Goal: Transaction & Acquisition: Purchase product/service

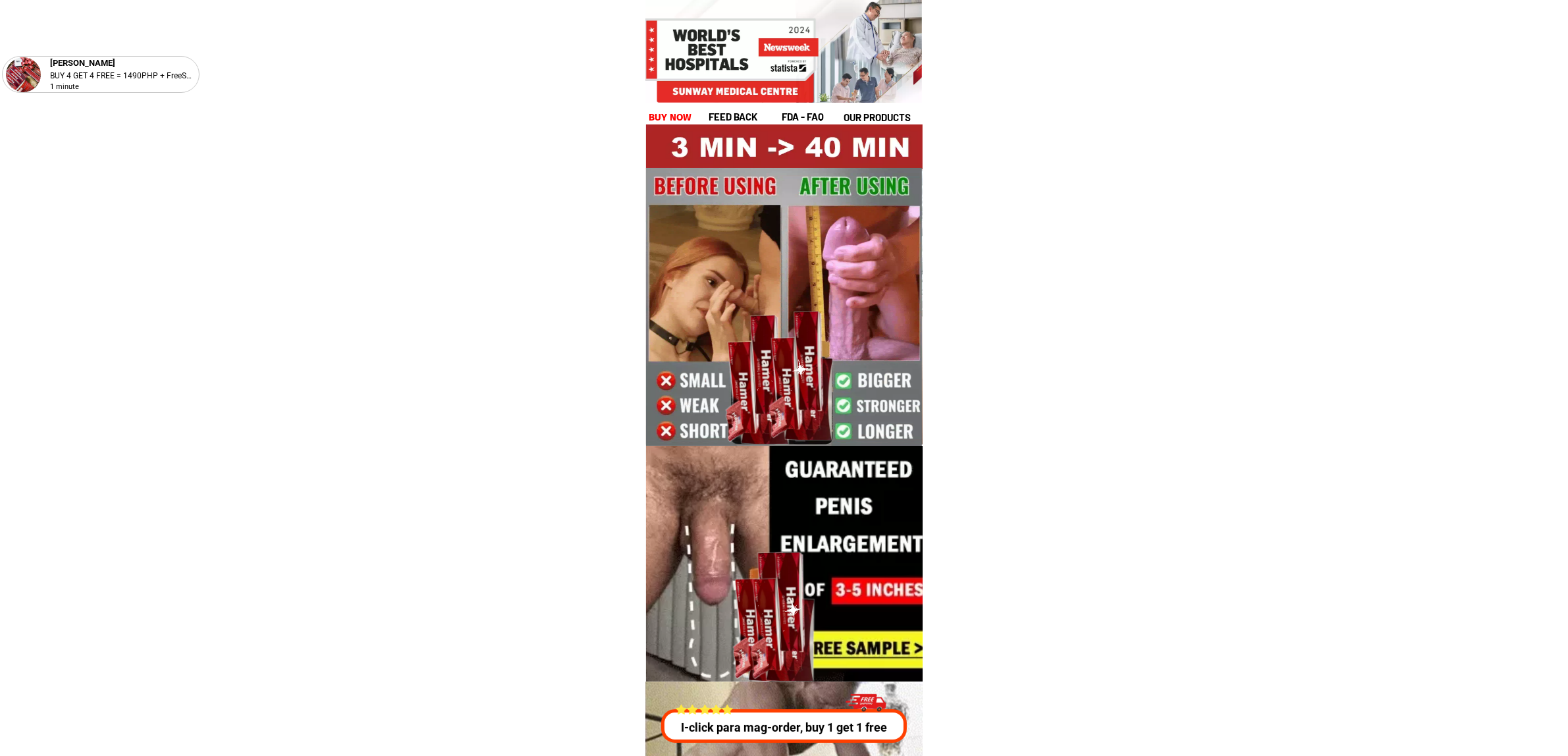
click at [669, 114] on h1 "buy now" at bounding box center [670, 117] width 43 height 15
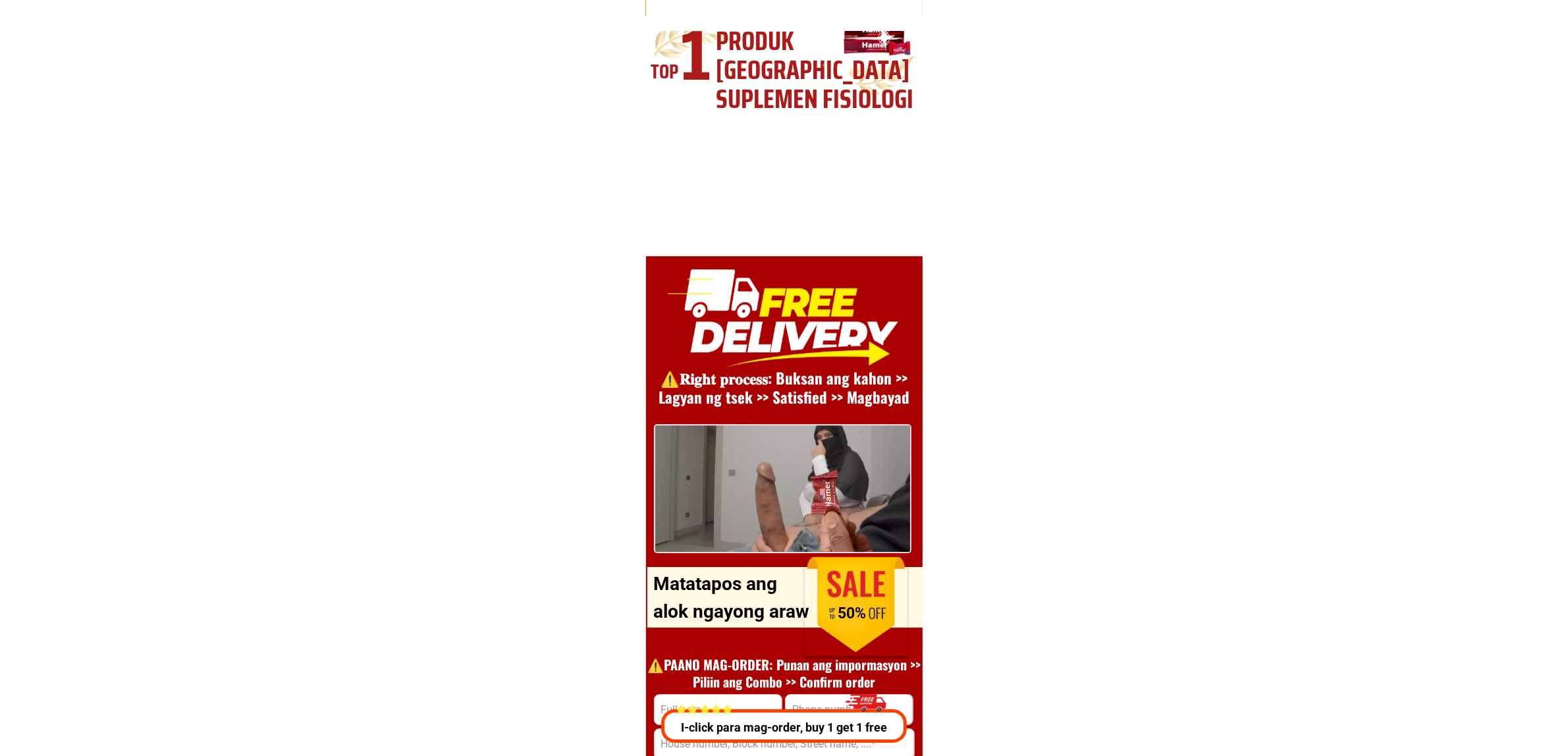
scroll to position [18119, 0]
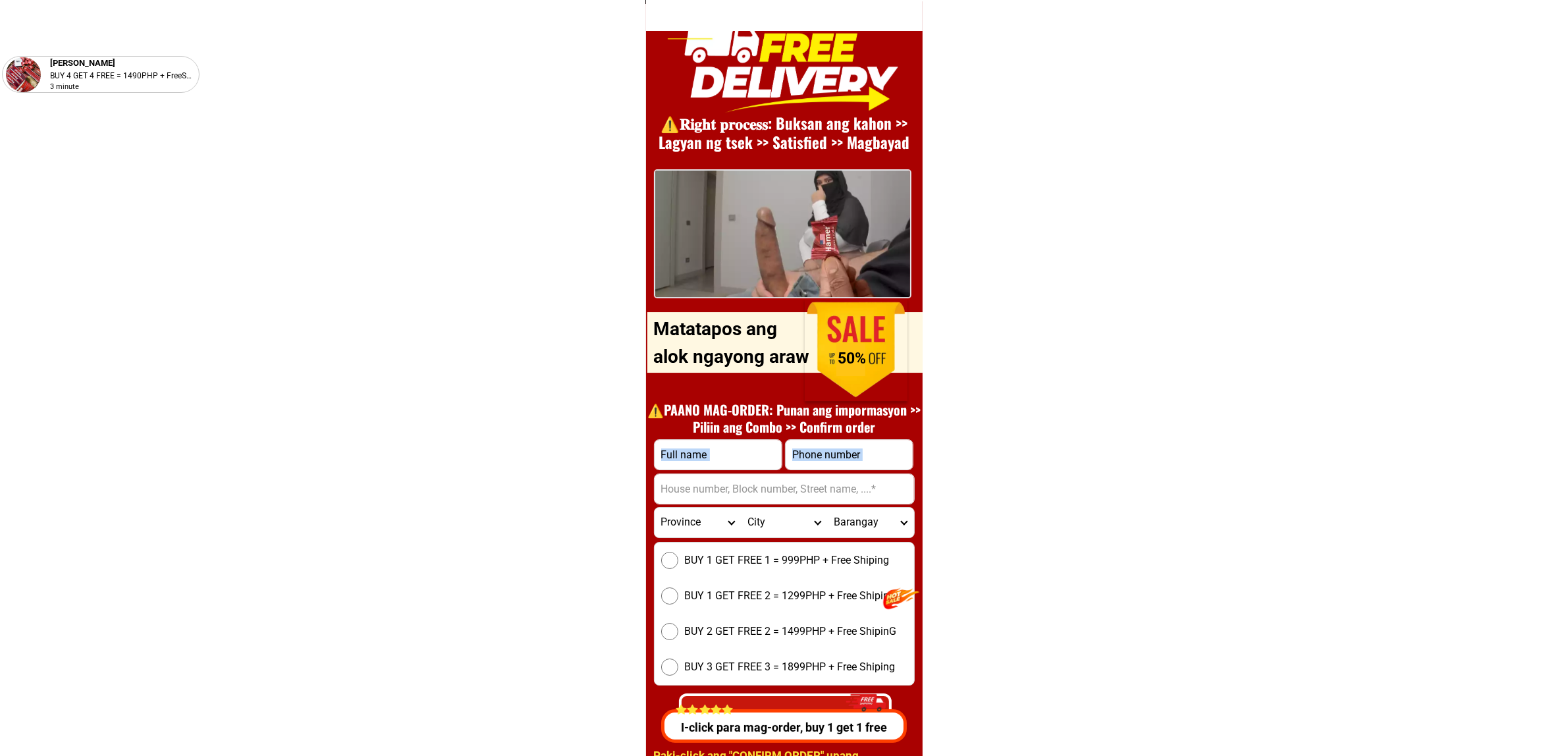
type textarea "CONFIRM ORDER"
click at [830, 471] on form "CONFIRM ORDER Province [GEOGRAPHIC_DATA] [GEOGRAPHIC_DATA][PERSON_NAME][GEOGRAP…" at bounding box center [784, 589] width 261 height 299
click at [820, 455] on input "Input phone_number" at bounding box center [849, 455] width 127 height 29
paste input "0917 146 1296"
click at [839, 463] on input "0917 146 1296" at bounding box center [849, 455] width 127 height 29
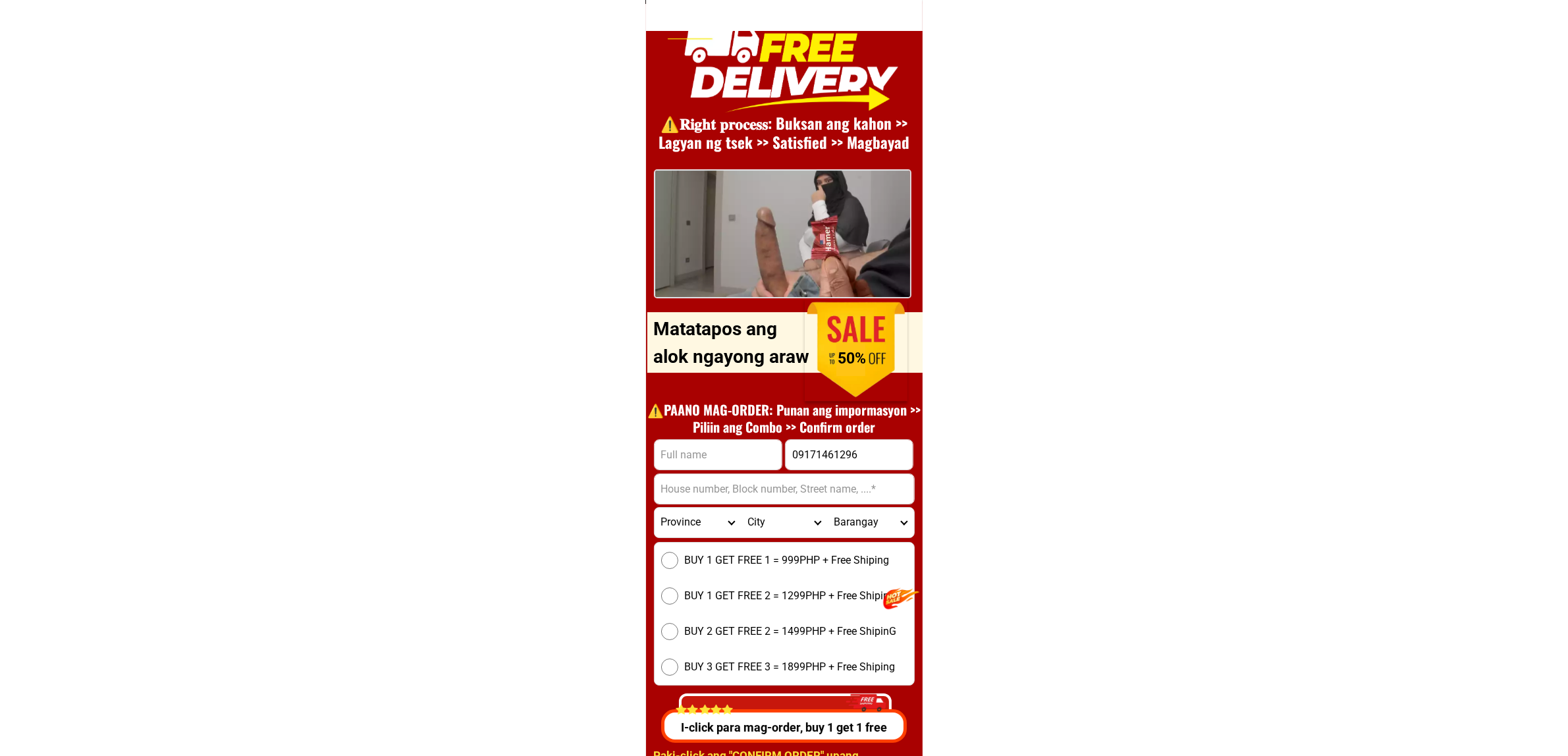
type input "09171461296"
click at [725, 452] on input "Input full_name" at bounding box center [718, 455] width 127 height 29
paste input "[PERSON_NAME] [PERSON_NAME][GEOGRAPHIC_DATA]"
drag, startPoint x: 677, startPoint y: 457, endPoint x: 864, endPoint y: 456, distance: 187.0
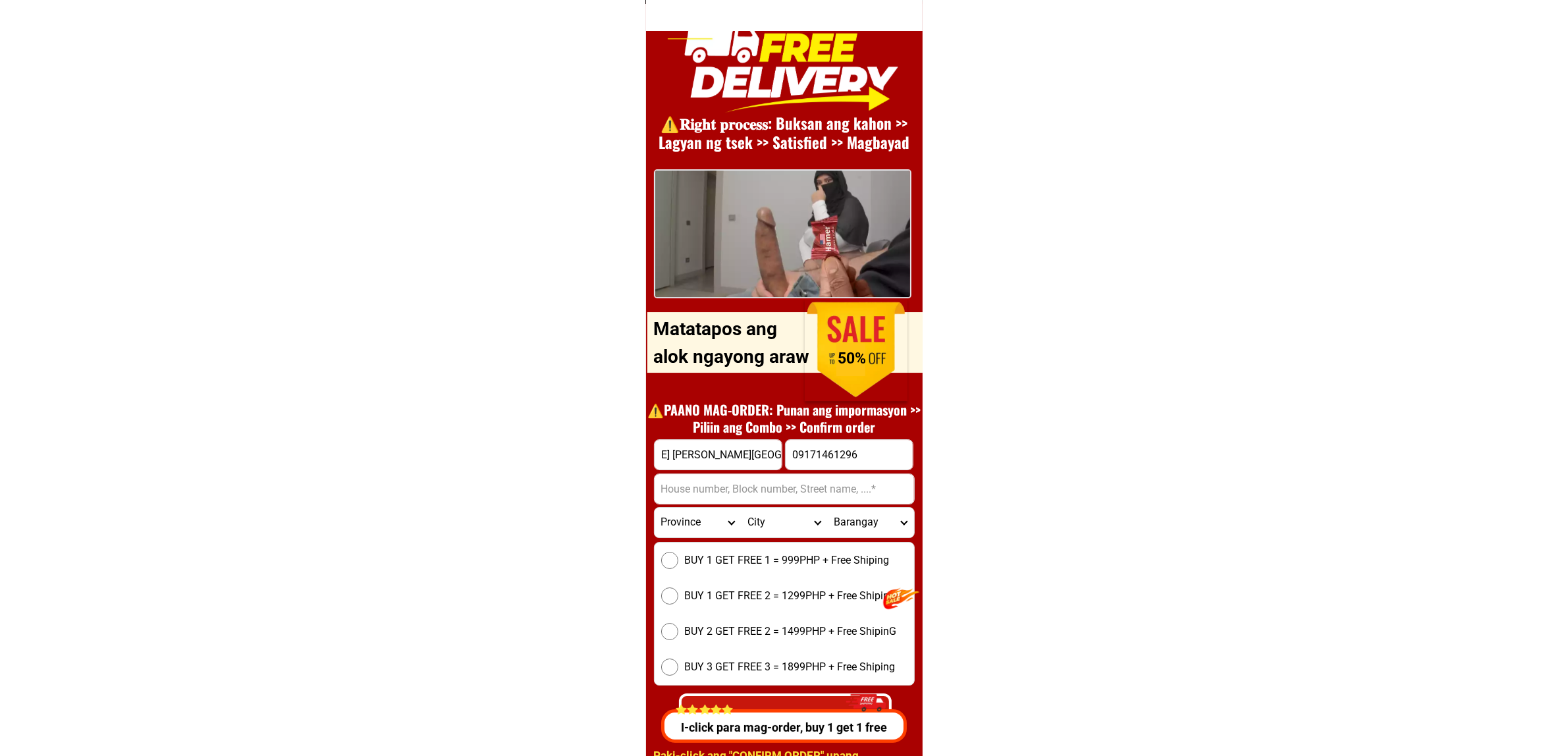
click at [863, 455] on form "[PERSON_NAME] [GEOGRAPHIC_DATA][PERSON_NAME][GEOGRAPHIC_DATA] 09171461296 CONFI…" at bounding box center [784, 589] width 261 height 299
type input "[PERSON_NAME]"
click at [787, 499] on input "Input address" at bounding box center [784, 489] width 259 height 29
click at [692, 520] on select "Province [GEOGRAPHIC_DATA] [GEOGRAPHIC_DATA][PERSON_NAME][GEOGRAPHIC_DATA][GEOG…" at bounding box center [697, 522] width 86 height 29
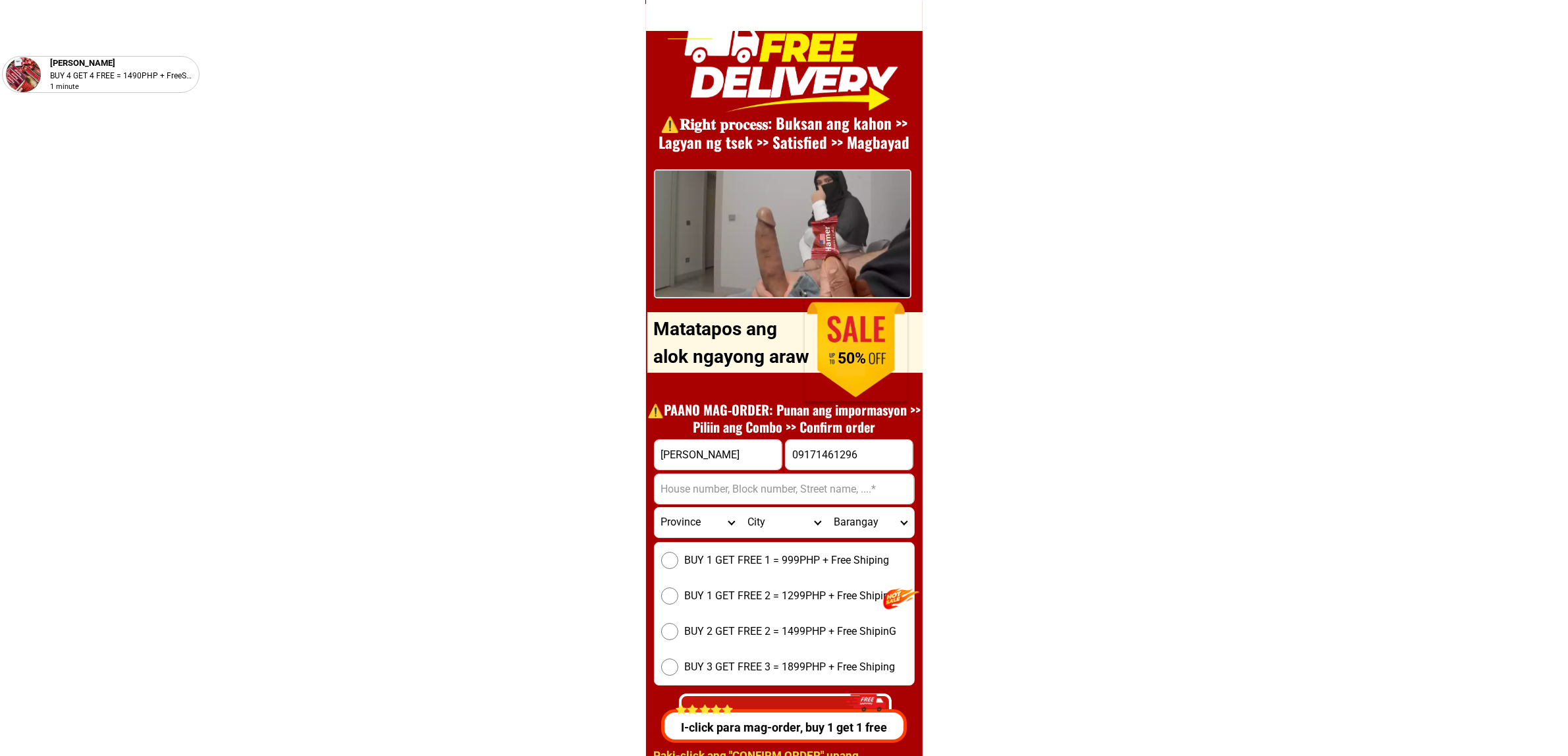
select select "63_108"
click at [655, 508] on select "Province [GEOGRAPHIC_DATA] [GEOGRAPHIC_DATA][PERSON_NAME][GEOGRAPHIC_DATA][GEOG…" at bounding box center [697, 522] width 86 height 29
click at [710, 485] on input "Input address" at bounding box center [784, 489] width 259 height 29
paste input "Baybayin [PERSON_NAME]"
type input "Baybayin [PERSON_NAME]"
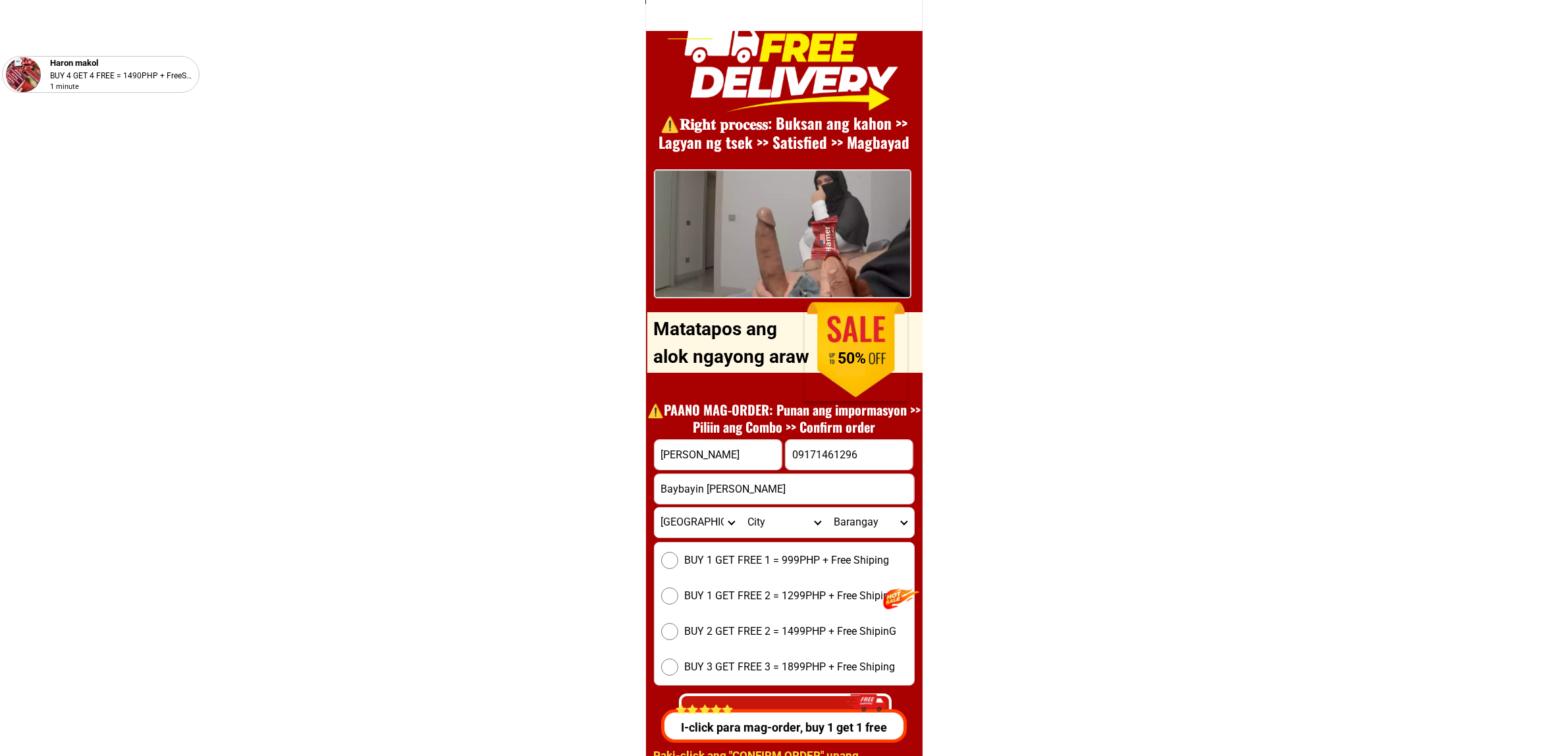
click at [762, 525] on select "City Agoncillo Alitagtag Allacapan [GEOGRAPHIC_DATA] [GEOGRAPHIC_DATA]-balete […" at bounding box center [783, 522] width 86 height 29
select select "63_1082314"
click at [741, 508] on select "City Agoncillo Alitagtag Allacapan [GEOGRAPHIC_DATA] [GEOGRAPHIC_DATA]-balete […" at bounding box center [783, 522] width 86 height 29
click at [778, 523] on select "City Agoncillo Alitagtag Allacapan [GEOGRAPHIC_DATA] [GEOGRAPHIC_DATA]-balete […" at bounding box center [783, 522] width 86 height 29
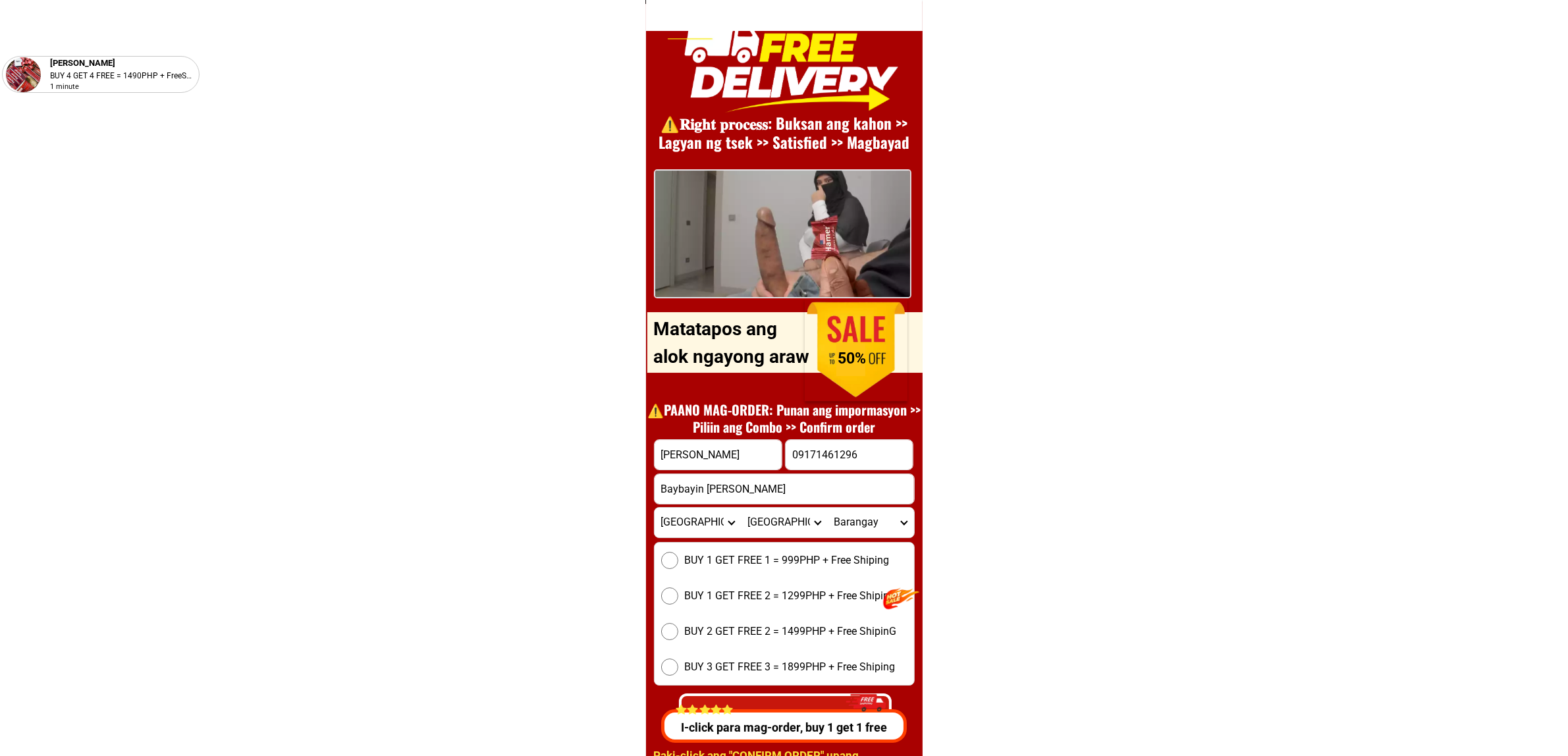
click at [778, 523] on select "City Agoncillo Alitagtag Allacapan [GEOGRAPHIC_DATA] [GEOGRAPHIC_DATA]-balete […" at bounding box center [783, 522] width 86 height 29
click at [860, 512] on select "Barangay Alupay Antipolo Bagong pook Balibago Barangay a (pob.) [GEOGRAPHIC_DAT…" at bounding box center [869, 522] width 86 height 29
select select "63_10823142292"
click at [827, 508] on select "Barangay Alupay Antipolo Bagong pook Balibago Barangay a (pob.) [GEOGRAPHIC_DAT…" at bounding box center [869, 522] width 86 height 29
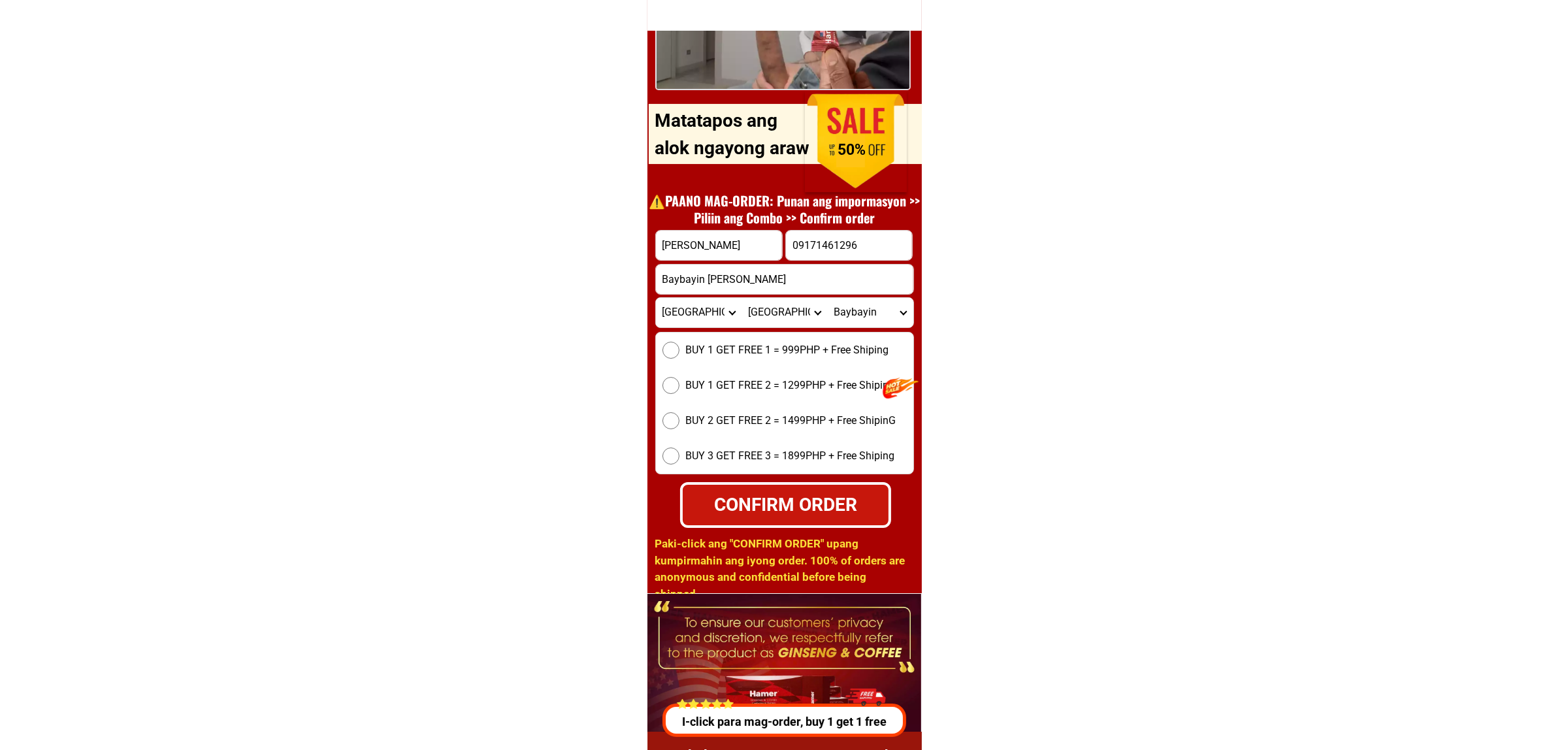
scroll to position [18220, 0]
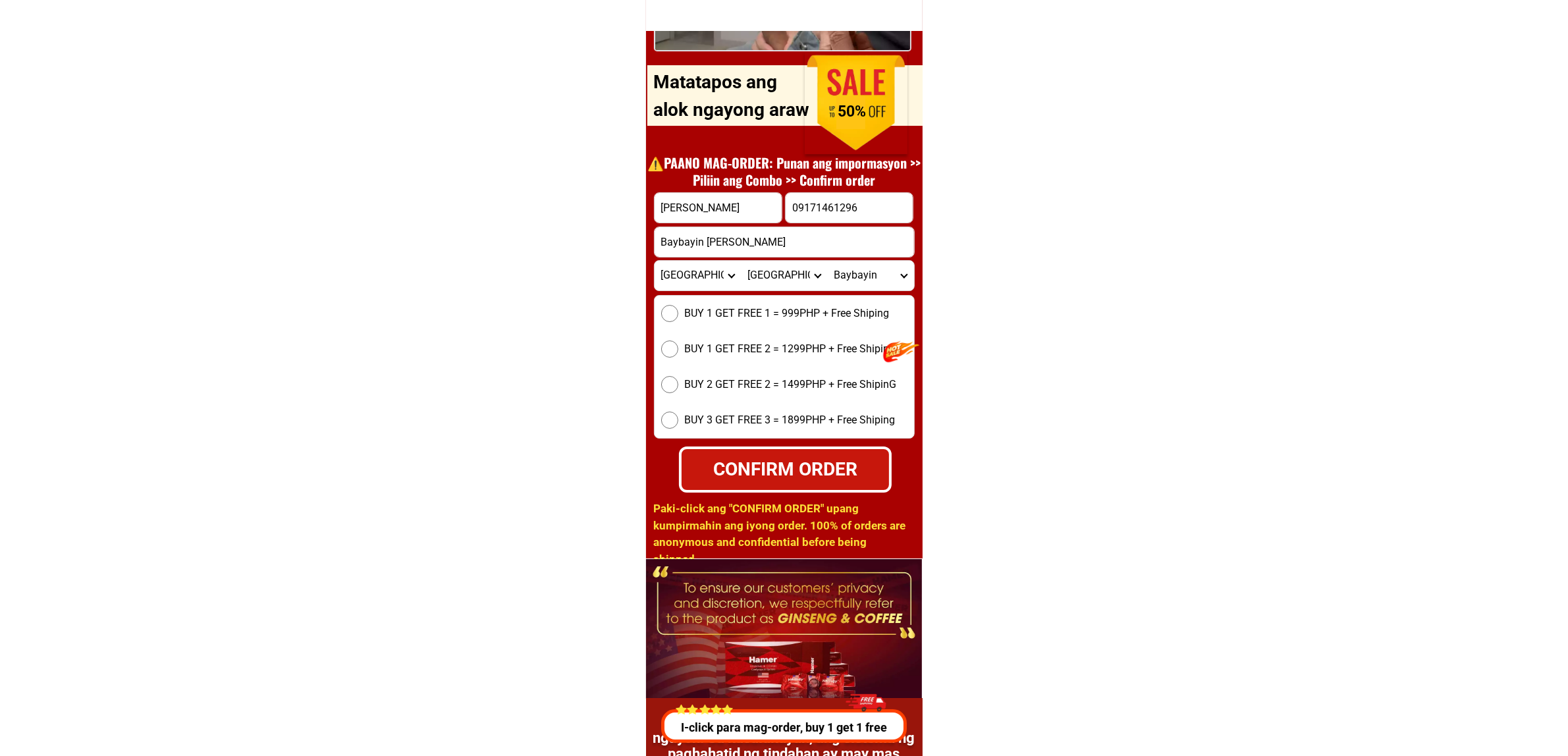
drag, startPoint x: 731, startPoint y: 313, endPoint x: 699, endPoint y: 504, distance: 193.7
click at [731, 316] on span "BUY 1 GET FREE 1 = 999PHP + Free Shiping" at bounding box center [787, 313] width 205 height 16
click at [678, 316] on input "BUY 1 GET FREE 1 = 999PHP + Free Shiping" at bounding box center [669, 313] width 17 height 17
click at [801, 471] on div "CONFIRM ORDER" at bounding box center [785, 470] width 208 height 28
radio input "true"
